Goal: Information Seeking & Learning: Check status

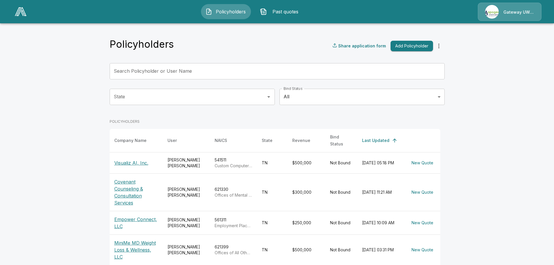
click at [503, 9] on div "Gateway UW dba Apogee" at bounding box center [510, 12] width 64 height 18
click at [514, 12] on div "Gateway UW dba Apogee" at bounding box center [510, 12] width 64 height 18
click at [501, 6] on div "Gateway UW dba Apogee" at bounding box center [510, 12] width 64 height 18
click at [493, 10] on div "Gateway UW dba Apogee" at bounding box center [510, 12] width 64 height 18
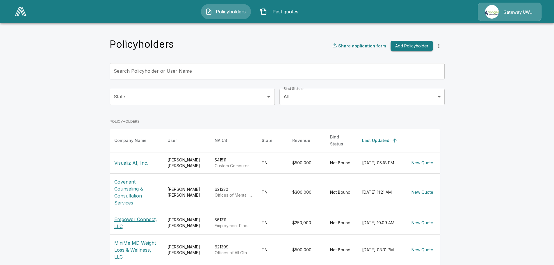
click at [530, 13] on div "Gateway UW dba Apogee" at bounding box center [510, 12] width 64 height 18
click at [534, 13] on div "Gateway UW dba Apogee" at bounding box center [510, 12] width 64 height 18
click at [441, 43] on icon "more" at bounding box center [438, 45] width 7 height 7
click at [442, 47] on icon "more" at bounding box center [438, 45] width 7 height 7
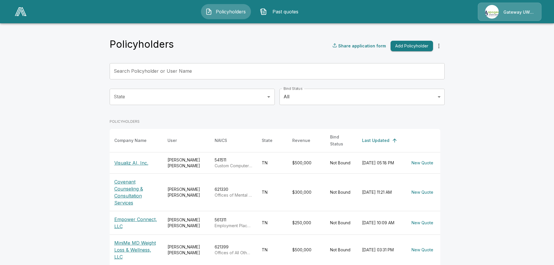
click at [442, 47] on icon "more" at bounding box center [438, 45] width 7 height 7
drag, startPoint x: 12, startPoint y: 12, endPoint x: 17, endPoint y: 12, distance: 4.4
click at [12, 12] on div "Policyholders Past quotes Gateway UW dba Apogee" at bounding box center [277, 11] width 543 height 19
click at [20, 12] on img at bounding box center [21, 11] width 12 height 9
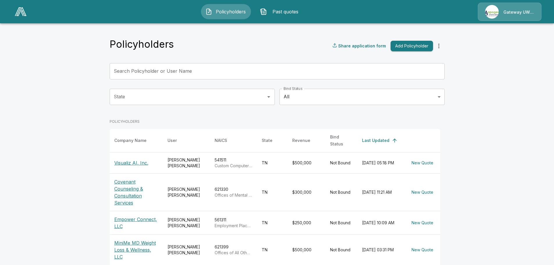
click at [20, 12] on img at bounding box center [21, 11] width 12 height 9
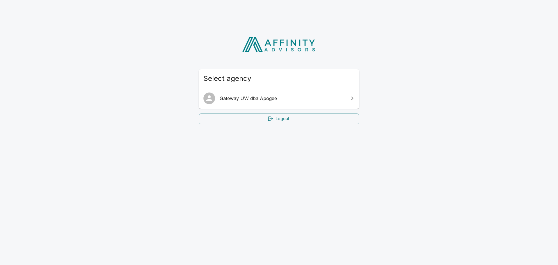
click at [269, 99] on span "Gateway UW dba Apogee" at bounding box center [283, 98] width 126 height 7
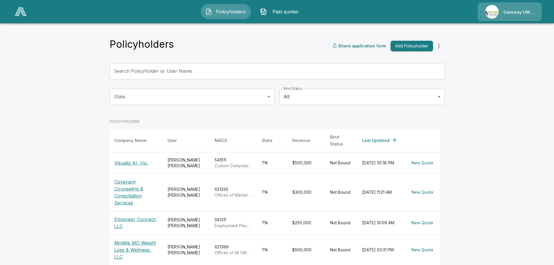
click at [516, 10] on div "Gateway UW dba Apogee" at bounding box center [510, 12] width 64 height 18
click at [385, 17] on div "Policyholders Past quotes Gateway UW dba Apogee" at bounding box center [277, 11] width 543 height 19
click at [442, 44] on icon "more" at bounding box center [438, 45] width 7 height 7
click at [277, 12] on span "Past quotes" at bounding box center [285, 11] width 32 height 7
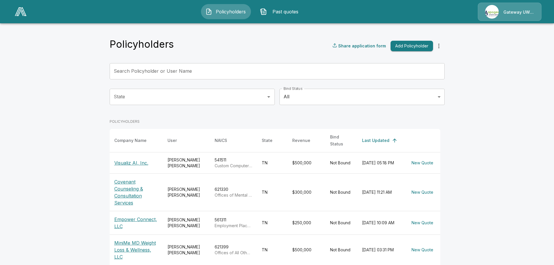
click at [269, 10] on span "Past quotes" at bounding box center [285, 11] width 32 height 7
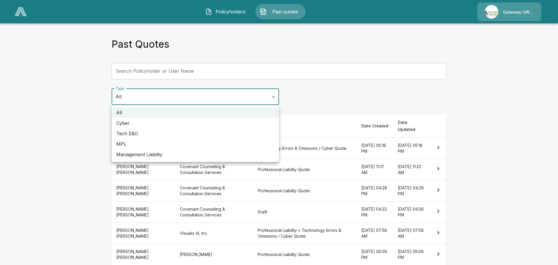
click at [240, 93] on body "Policyholders Past quotes Gateway UW dba Apogee Past Quotes Search Policyholder…" at bounding box center [279, 156] width 558 height 312
click at [309, 98] on div at bounding box center [279, 132] width 558 height 265
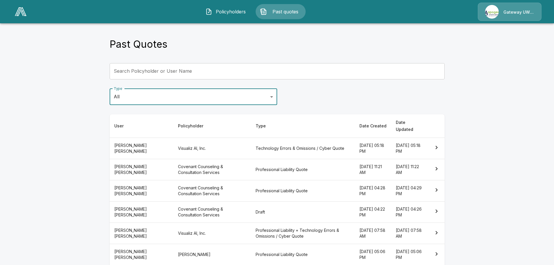
click at [520, 15] on div "Gateway UW dba Apogee" at bounding box center [510, 12] width 64 height 18
click at [127, 141] on th "Frank Wilk" at bounding box center [142, 147] width 64 height 21
click at [300, 137] on th "Technology Errors & Omissions / Cyber Quote" at bounding box center [303, 147] width 104 height 21
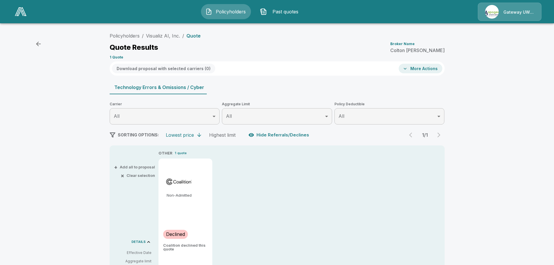
click at [420, 69] on button "More Actions" at bounding box center [420, 69] width 44 height 10
click at [385, 53] on div at bounding box center [279, 132] width 558 height 265
click at [503, 13] on div "Gateway UW dba Apogee" at bounding box center [510, 12] width 64 height 18
click at [491, 13] on div "Gateway UW dba Apogee" at bounding box center [510, 12] width 64 height 18
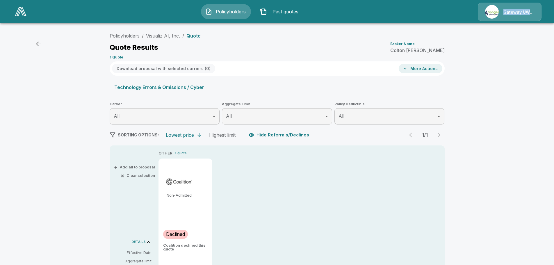
click at [491, 13] on div "Gateway UW dba Apogee" at bounding box center [510, 12] width 64 height 18
click at [515, 11] on div "Gateway UW dba Apogee" at bounding box center [510, 12] width 64 height 18
click at [532, 13] on div "Gateway UW dba Apogee" at bounding box center [510, 12] width 64 height 18
click at [127, 37] on link "Policyholders" at bounding box center [125, 36] width 30 height 6
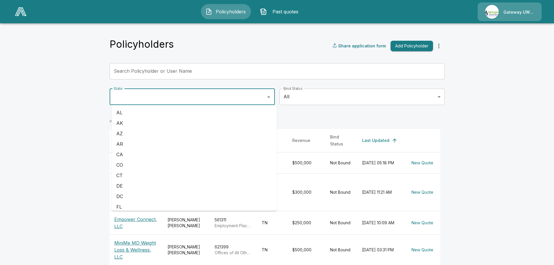
click at [255, 92] on input "State" at bounding box center [187, 96] width 151 height 11
click at [355, 96] on body "Policyholders Past quotes Gateway UW dba Apogee Policyholders Share application…" at bounding box center [277, 183] width 554 height 366
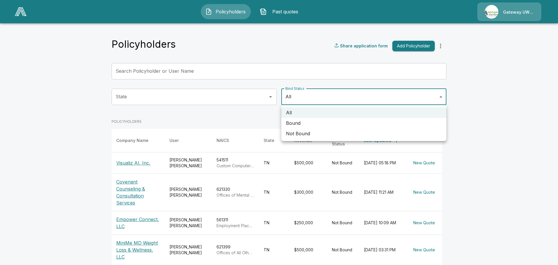
click at [267, 78] on div at bounding box center [279, 132] width 558 height 265
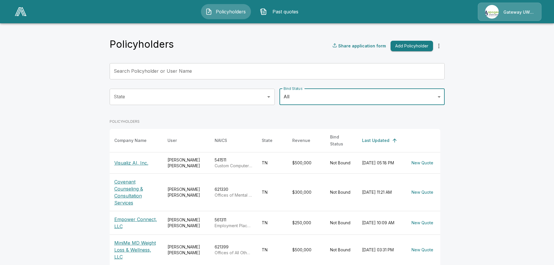
click at [441, 47] on icon "more" at bounding box center [438, 45] width 7 height 7
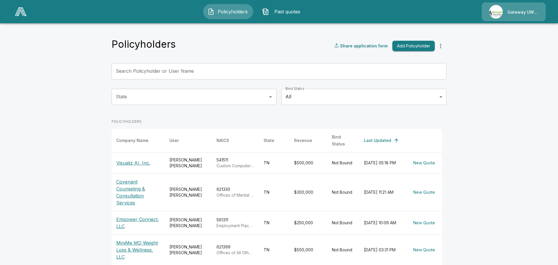
click at [365, 90] on body "Policyholders Past quotes Gateway UW dba Apogee Policyholders Share application…" at bounding box center [279, 183] width 558 height 366
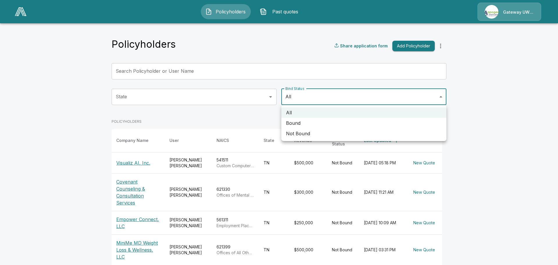
drag, startPoint x: 351, startPoint y: 131, endPoint x: 353, endPoint y: 125, distance: 6.0
click at [353, 125] on ul "All Bound Not Bound" at bounding box center [363, 123] width 165 height 36
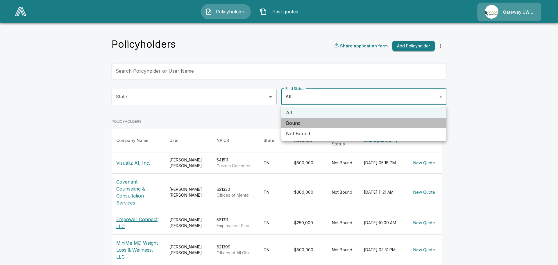
click at [353, 125] on li "Bound" at bounding box center [363, 123] width 165 height 10
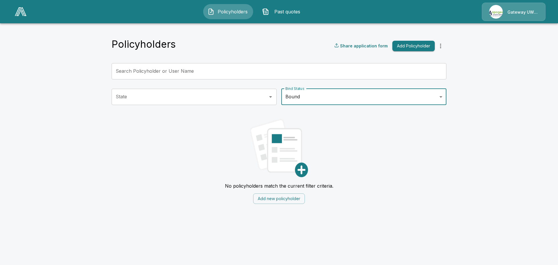
click at [305, 97] on body "Policyholders Past quotes Gateway UW dba Apogee Policyholders Share application…" at bounding box center [279, 105] width 558 height 211
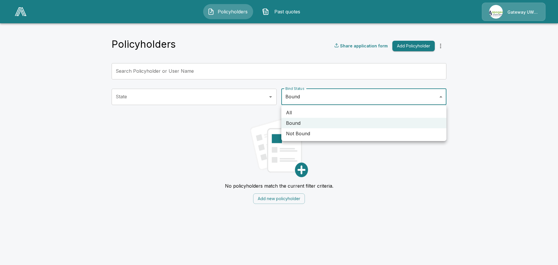
click at [310, 108] on li "All" at bounding box center [363, 112] width 165 height 10
type input "***"
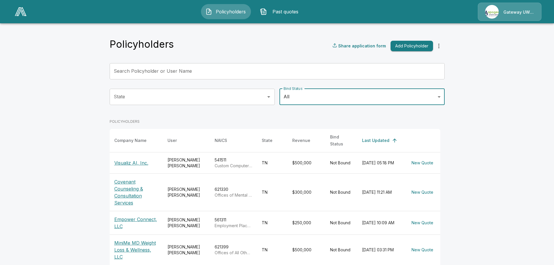
click at [130, 183] on p "Covenant Counseling & Consultation Services" at bounding box center [136, 192] width 44 height 28
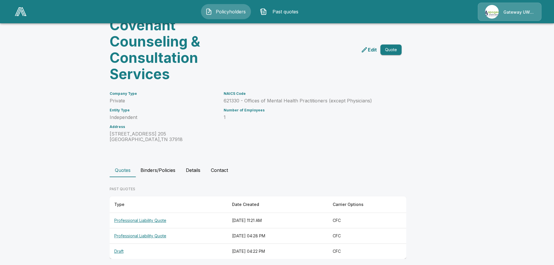
scroll to position [37, 0]
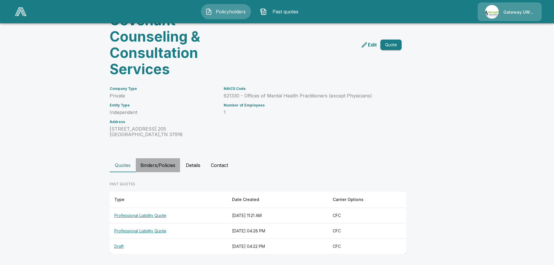
click at [167, 162] on button "Binders/Policies" at bounding box center [158, 165] width 44 height 14
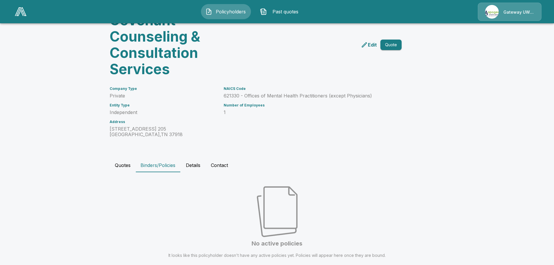
click at [195, 164] on button "Details" at bounding box center [193, 165] width 26 height 14
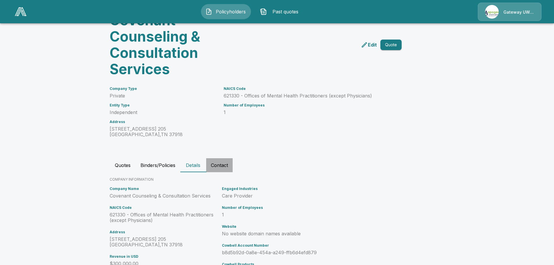
click at [221, 169] on button "Contact" at bounding box center [219, 165] width 26 height 14
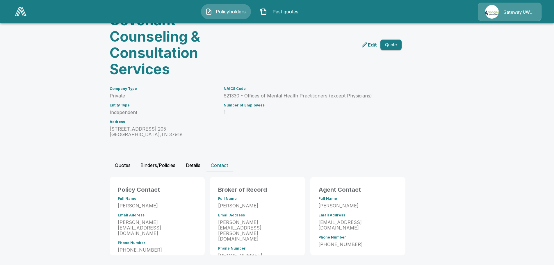
click at [126, 165] on button "Quotes" at bounding box center [123, 165] width 26 height 14
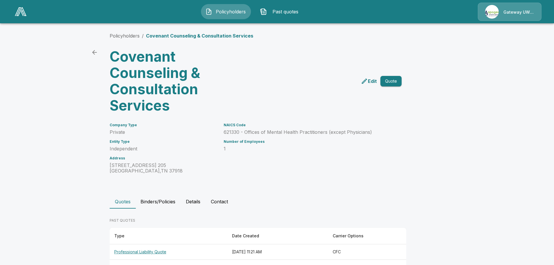
scroll to position [0, 0]
click at [160, 251] on th "Professional Liability Quote" at bounding box center [169, 252] width 118 height 15
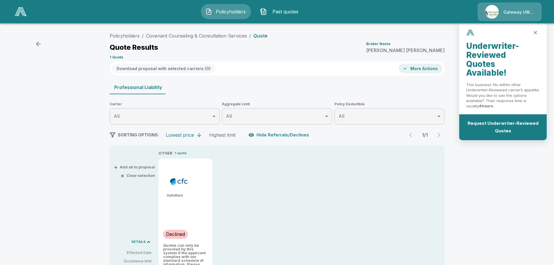
click at [537, 31] on icon "close" at bounding box center [535, 33] width 6 height 6
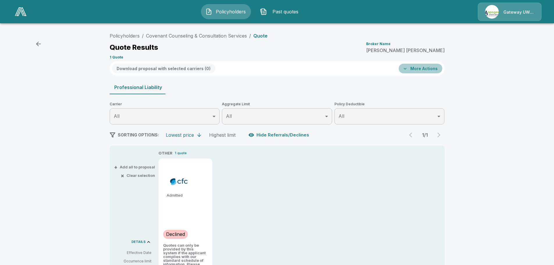
click at [419, 66] on button "More Actions" at bounding box center [420, 69] width 44 height 10
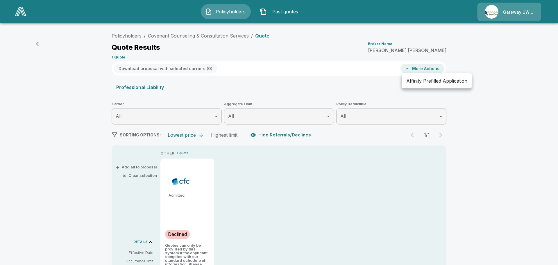
click at [431, 55] on div at bounding box center [279, 132] width 558 height 265
click at [390, 44] on p "Broker Name" at bounding box center [378, 43] width 24 height 3
click at [40, 44] on icon "button" at bounding box center [38, 44] width 5 height 5
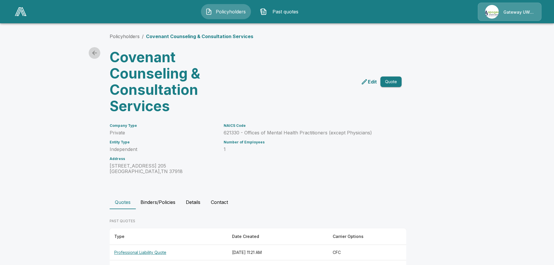
click at [95, 51] on icon "back" at bounding box center [94, 52] width 7 height 7
